Goal: Task Accomplishment & Management: Use online tool/utility

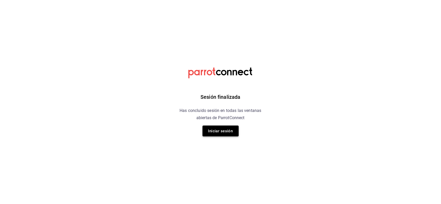
click at [211, 135] on button "Iniciar sesión" at bounding box center [221, 131] width 36 height 11
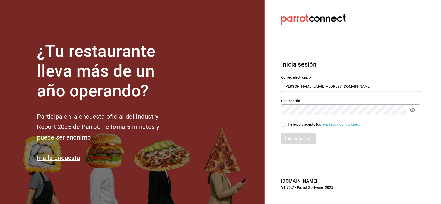
click at [282, 125] on input "He leído y acepto los Términos y condiciones." at bounding box center [283, 124] width 5 height 5
checkbox input "true"
click at [283, 136] on button "Iniciar sesión" at bounding box center [298, 139] width 35 height 11
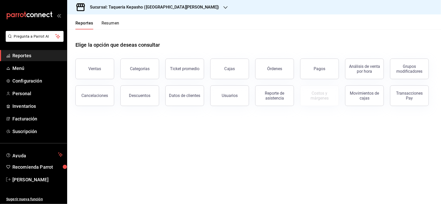
click at [123, 26] on header "Reportes Resumen" at bounding box center [254, 21] width 374 height 15
click at [113, 23] on button "Resumen" at bounding box center [111, 25] width 18 height 9
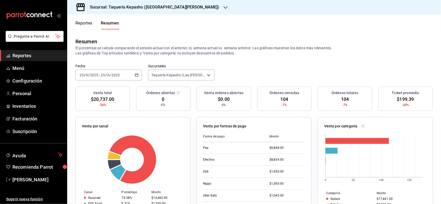
click at [137, 7] on h3 "Sucursal: Taquería Kepasho (Las Torres)" at bounding box center [153, 7] width 134 height 6
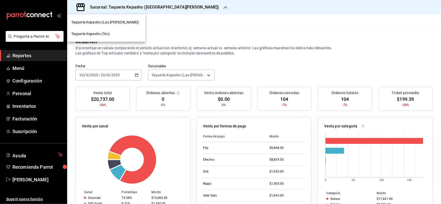
click at [128, 35] on div "Taquería Kepasho (Tec)" at bounding box center [106, 33] width 70 height 5
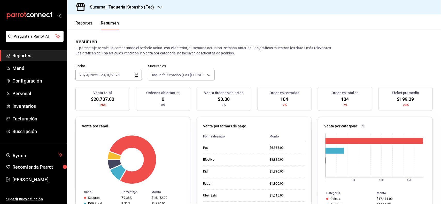
click at [132, 1] on div "Sucursal: Taquería Kepasho (Tec)" at bounding box center [117, 7] width 93 height 14
click at [104, 30] on div "Taquería Kepasho (Tec)" at bounding box center [106, 34] width 78 height 12
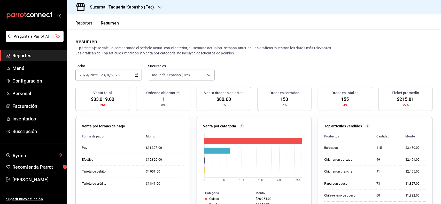
click at [82, 22] on button "Reportes" at bounding box center [83, 25] width 17 height 9
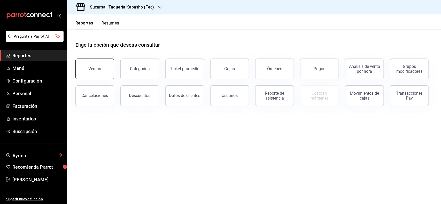
click at [90, 60] on button "Ventas" at bounding box center [94, 69] width 39 height 21
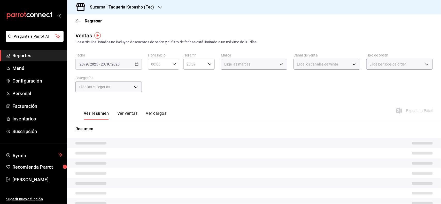
click at [130, 114] on button "Ver ventas" at bounding box center [127, 115] width 20 height 9
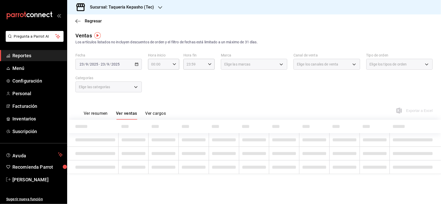
click at [130, 90] on div "Elige las categorías" at bounding box center [108, 87] width 66 height 11
click at [129, 87] on div "Elige las categorías" at bounding box center [108, 87] width 66 height 11
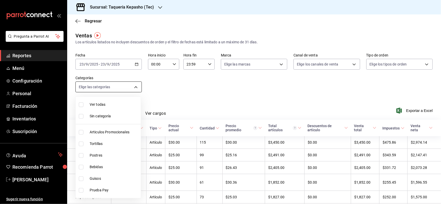
click at [129, 88] on body "Pregunta a Parrot AI Reportes Menú Configuración Personal Facturación Inventari…" at bounding box center [220, 102] width 441 height 204
click at [116, 157] on span "Postres" at bounding box center [114, 155] width 49 height 5
type input "80394fb5-4f8c-4364-8ccf-133ca3d1566e"
checkbox input "true"
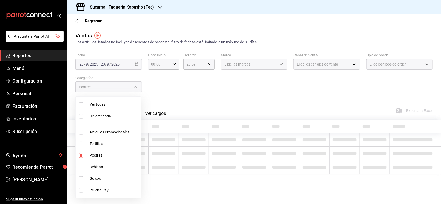
click at [207, 99] on div at bounding box center [220, 102] width 441 height 204
